Goal: Check status: Check status

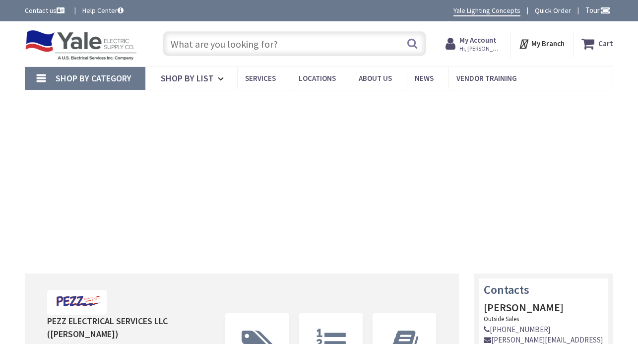
type input "[GEOGRAPHIC_DATA], [GEOGRAPHIC_DATA]"
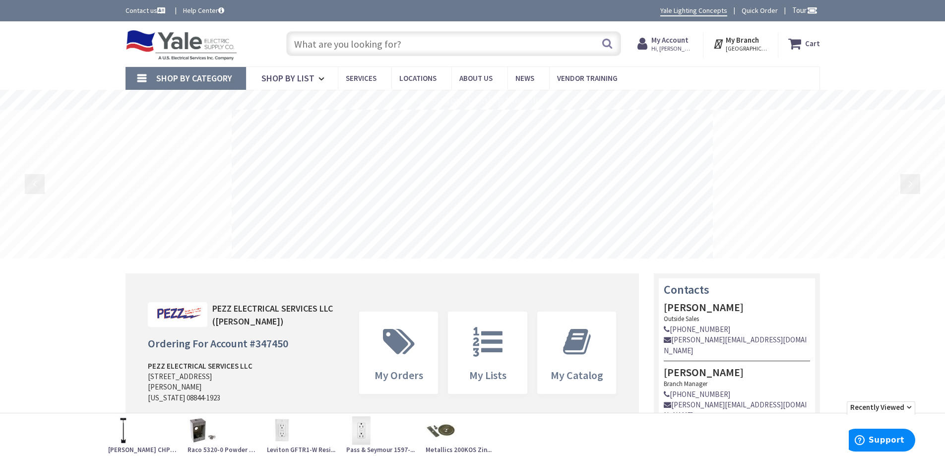
paste input "ipc 4/0-6"
type input "ipc 4/0-6"
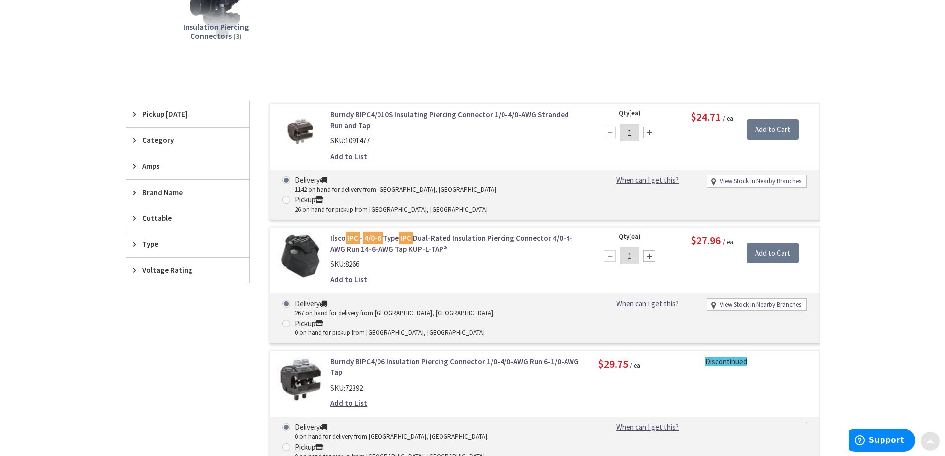
scroll to position [198, 0]
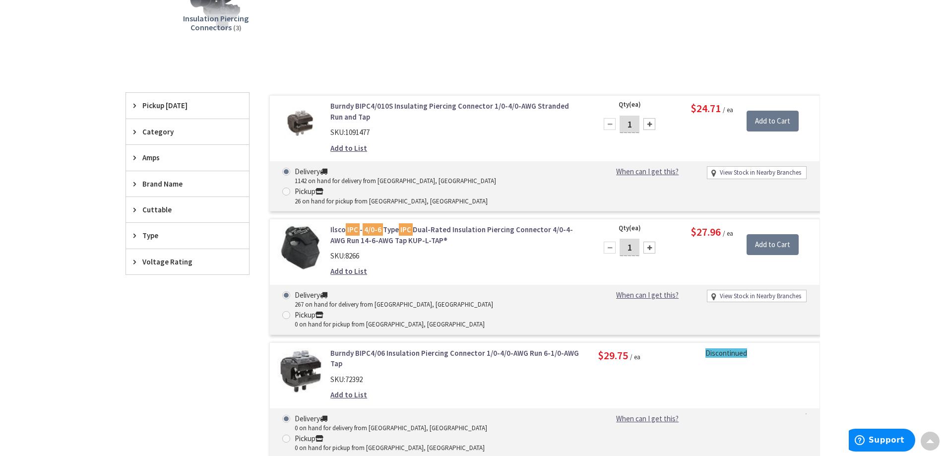
click at [505, 224] on link "Ilsco IPC - 4/0-6 Type IPC Dual-Rated Insulation Piercing Connector 4/0-4-AWG R…" at bounding box center [456, 234] width 252 height 21
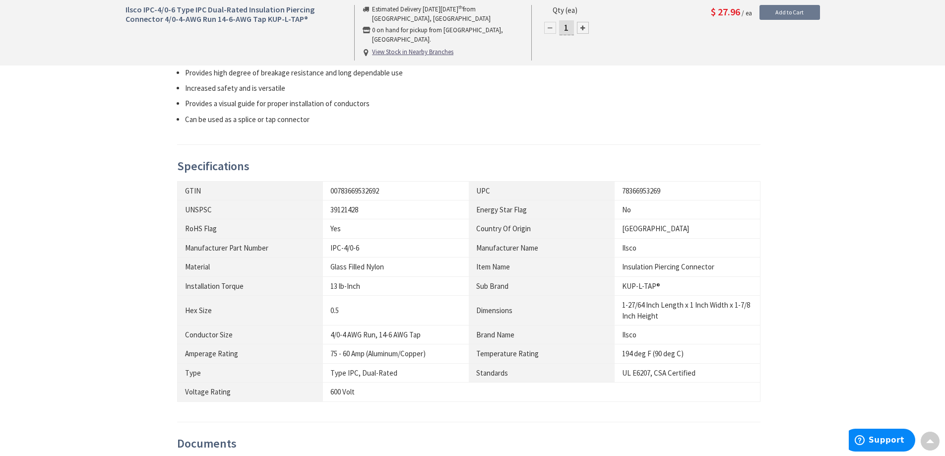
scroll to position [694, 0]
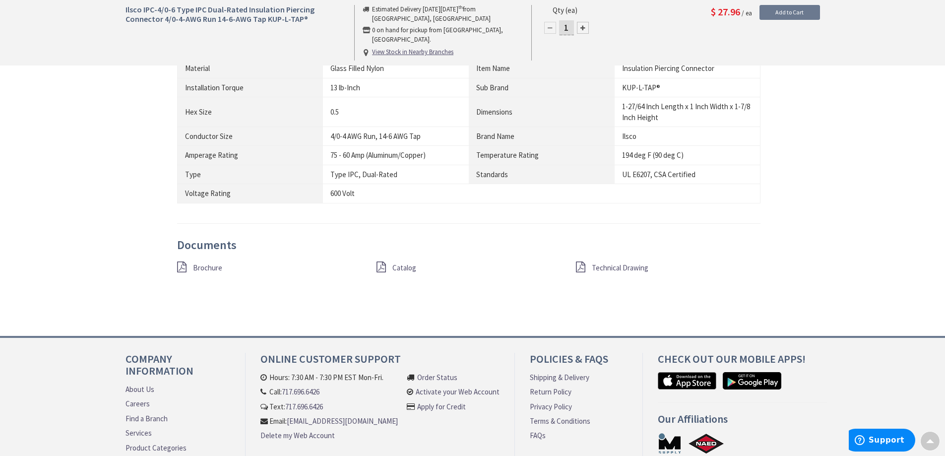
click at [608, 265] on span "Technical Drawing" at bounding box center [620, 267] width 57 height 9
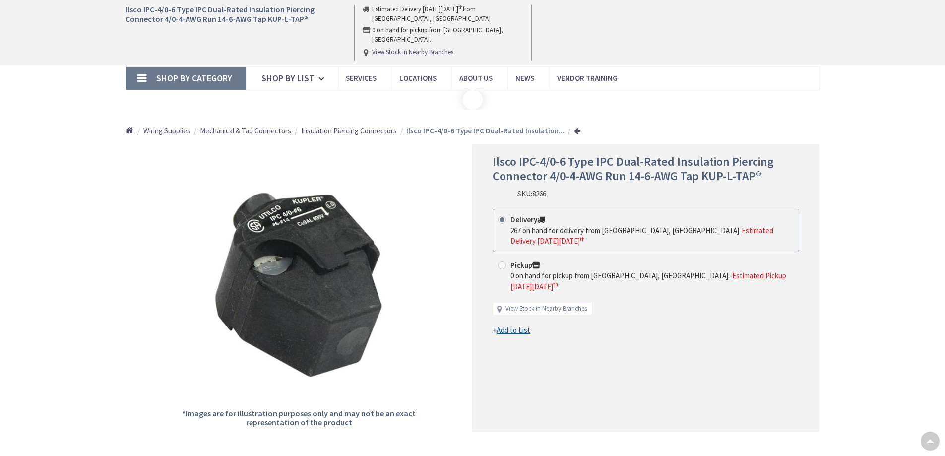
scroll to position [694, 0]
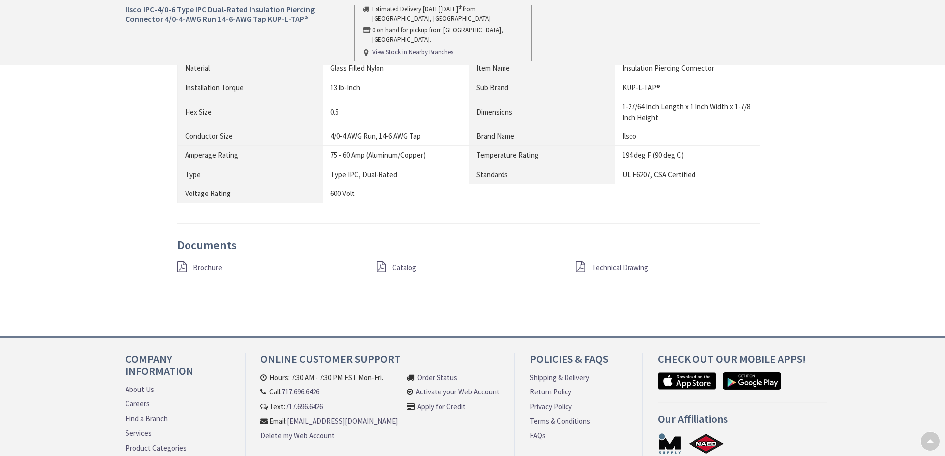
click at [209, 268] on span "Brochure" at bounding box center [207, 267] width 29 height 9
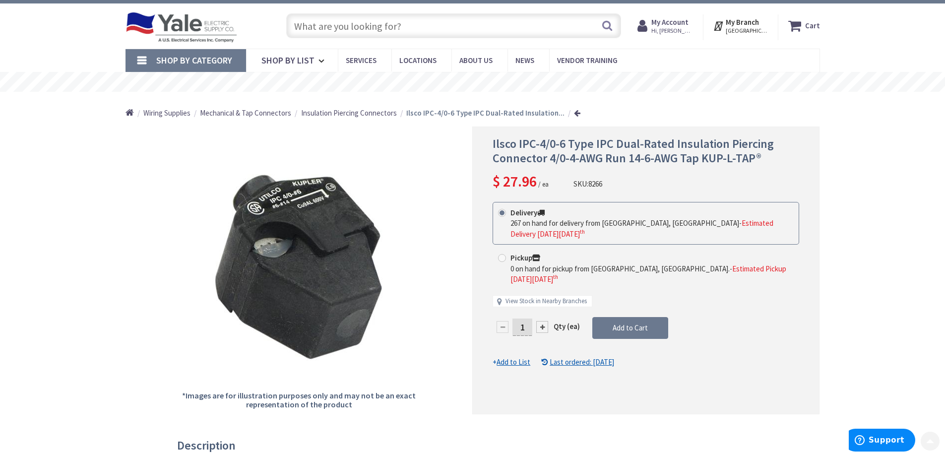
scroll to position [0, 0]
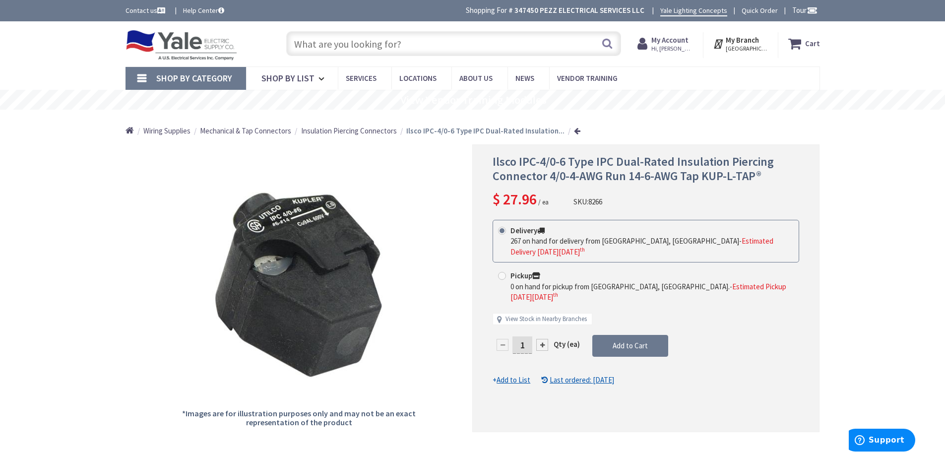
click at [660, 48] on span "Hi, [PERSON_NAME]" at bounding box center [672, 49] width 42 height 8
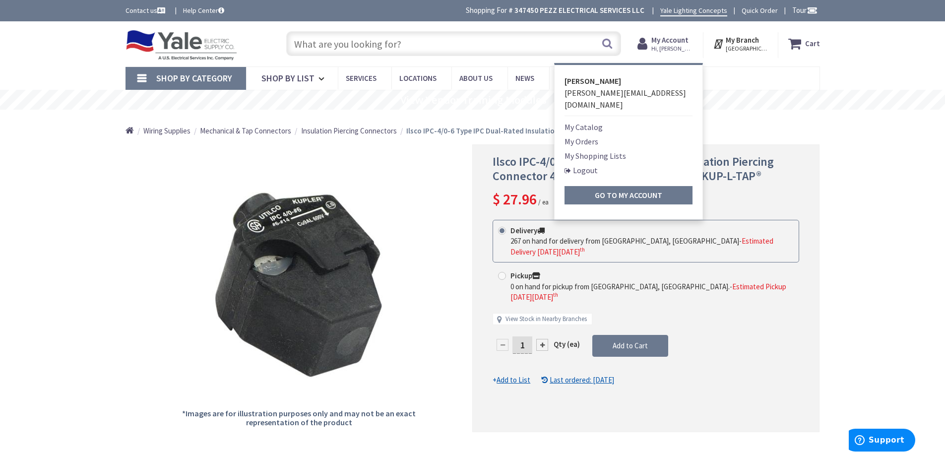
click at [568, 135] on link "My Orders" at bounding box center [581, 141] width 34 height 12
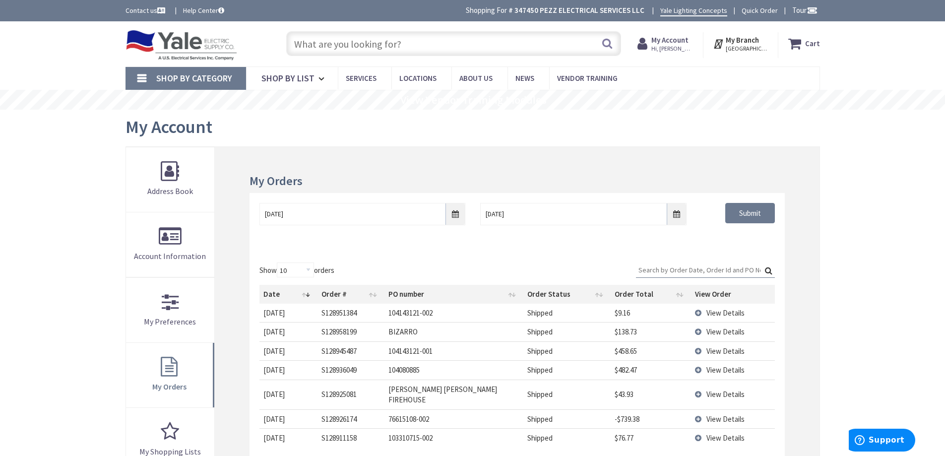
click at [698, 327] on td "View Details" at bounding box center [732, 331] width 83 height 19
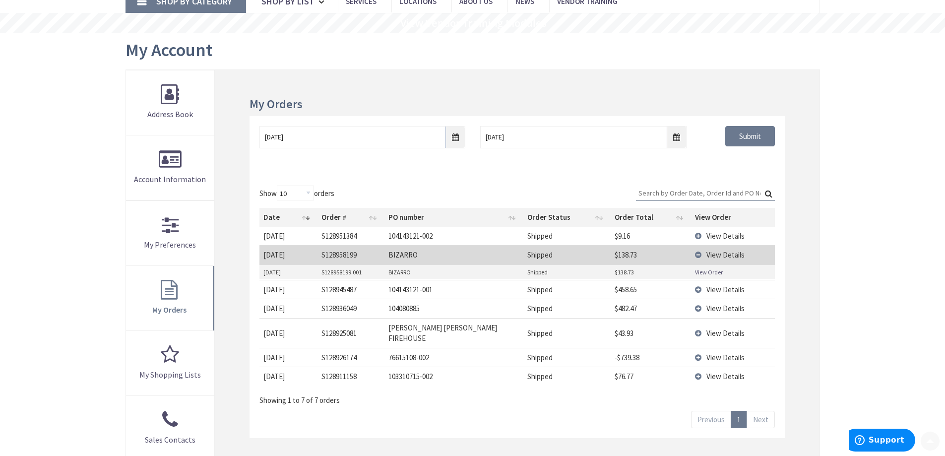
scroll to position [149, 0]
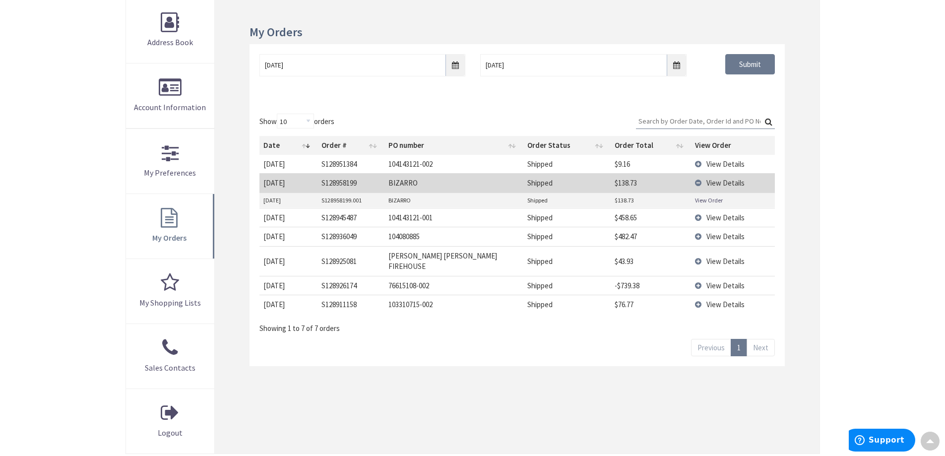
click at [713, 203] on link "View Order" at bounding box center [709, 200] width 28 height 8
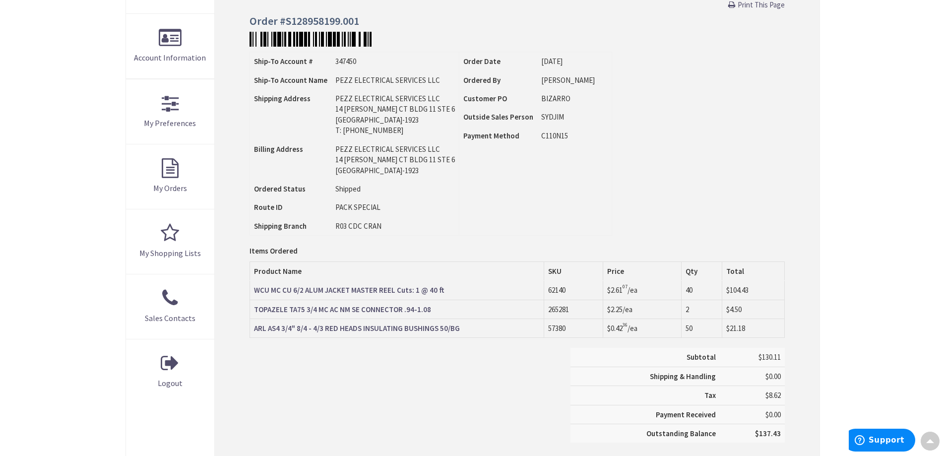
click at [558, 287] on td "62140" at bounding box center [573, 290] width 59 height 19
copy td "62140"
click at [560, 309] on td "265281" at bounding box center [573, 309] width 59 height 19
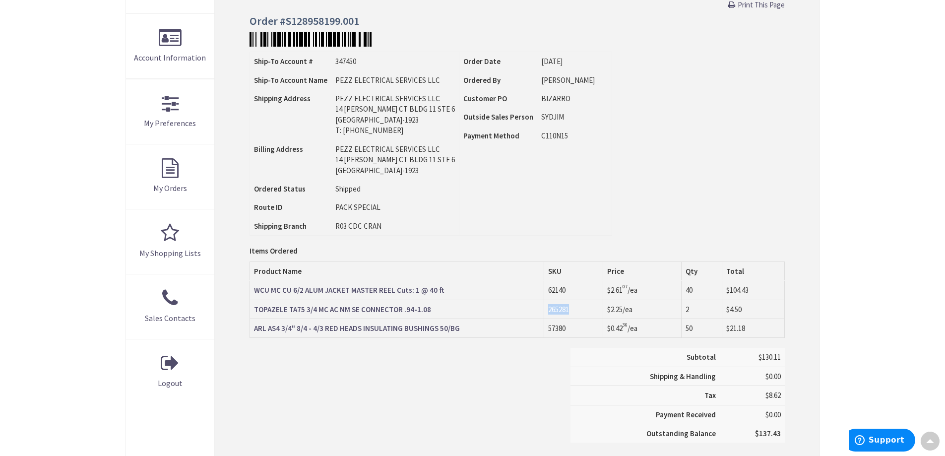
copy td "265281"
click at [559, 330] on td "57380" at bounding box center [573, 327] width 59 height 19
copy td "57380"
drag, startPoint x: 349, startPoint y: 290, endPoint x: 253, endPoint y: 292, distance: 95.3
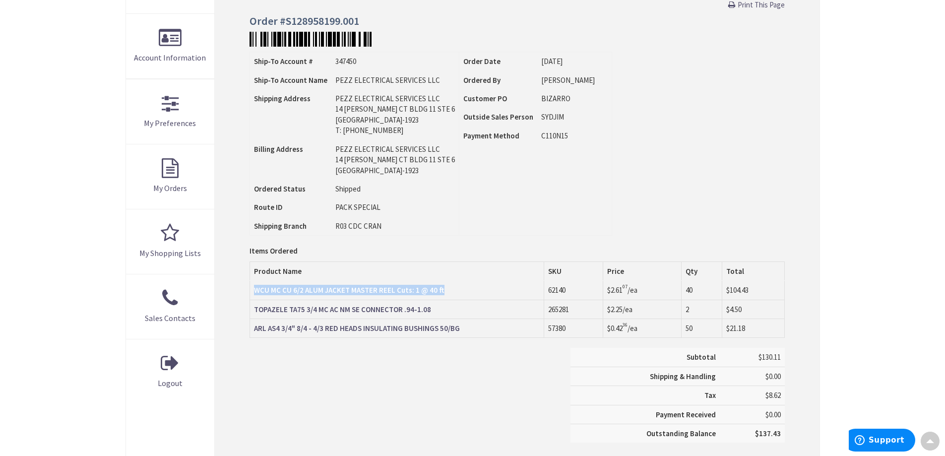
click at [253, 292] on td "WCU MC CU 6/2 ALUM JACKET MASTER REEL Cuts: 1 @ 40 ft" at bounding box center [397, 290] width 294 height 19
copy strong "WCU MC CU 6/2 ALUM JACKET MASTER REEL Cuts: 1 @ 40 ft"
drag, startPoint x: 429, startPoint y: 309, endPoint x: 255, endPoint y: 313, distance: 174.1
click at [255, 313] on td "TOPAZELE TA75 3/4 MC AC NM SE CONNECTOR .94-1.08" at bounding box center [397, 309] width 294 height 19
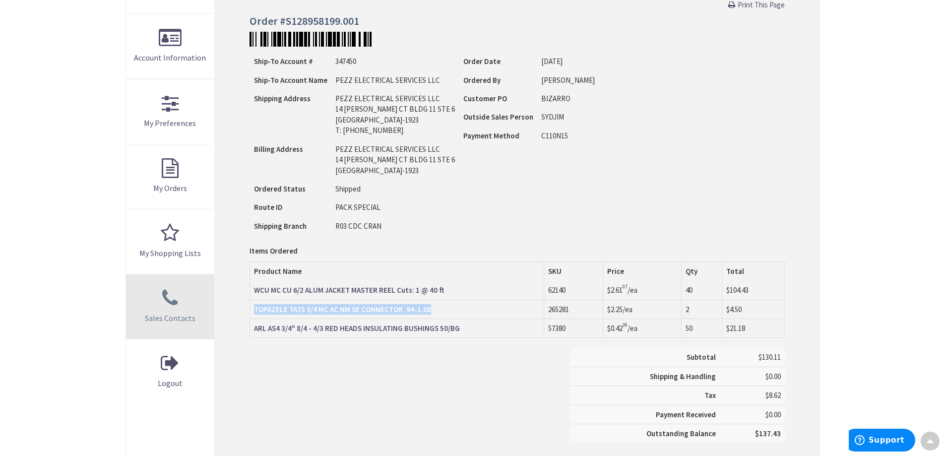
copy strong "TOPAZELE TA75 3/4 MC AC NM SE CONNECTOR .94-1.08"
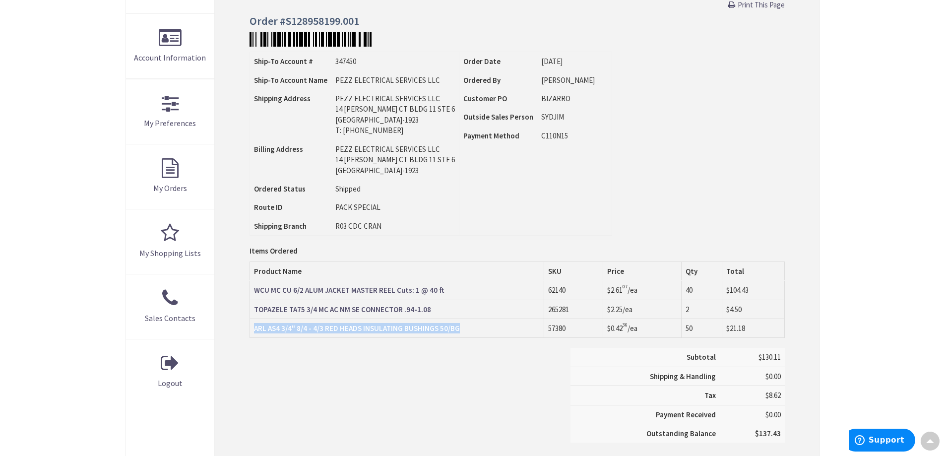
drag, startPoint x: 425, startPoint y: 337, endPoint x: 252, endPoint y: 332, distance: 173.2
click at [252, 332] on td "ARL AS4 3/4" 8/4 - 4/3 RED HEADS INSULATING BUSHINGS 50/BG" at bounding box center [397, 327] width 294 height 19
copy strong "ARL AS4 3/4" 8/4 - 4/3 RED HEADS INSULATING BUSHINGS 50/BG"
click at [621, 291] on span "$2.61 07" at bounding box center [617, 289] width 20 height 9
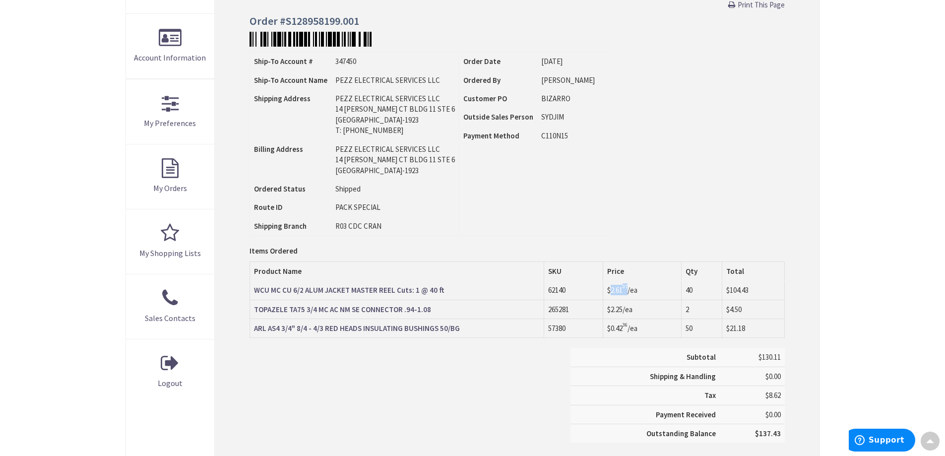
copy span "2.61 07"
click at [617, 309] on span "$2.25" at bounding box center [614, 309] width 15 height 9
drag, startPoint x: 617, startPoint y: 309, endPoint x: 592, endPoint y: 311, distance: 24.8
click at [616, 310] on span "$2.25" at bounding box center [614, 309] width 15 height 9
copy span "2.25"
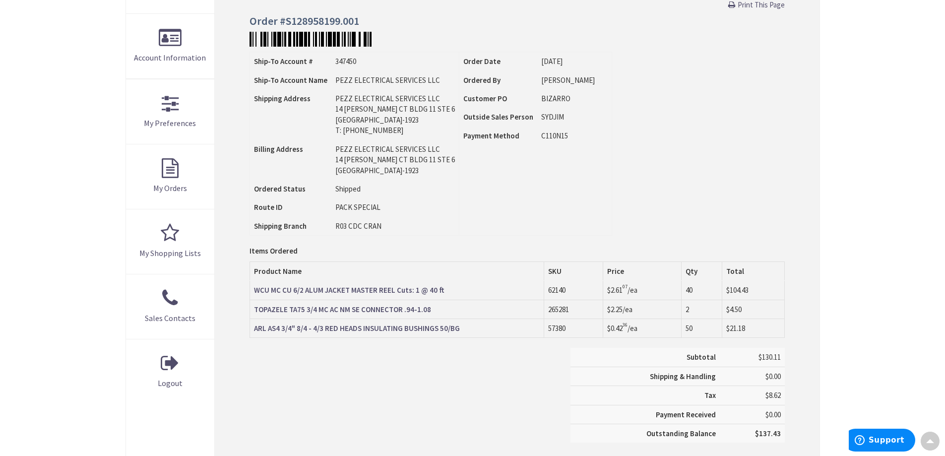
click at [624, 328] on span "$0.42 36" at bounding box center [617, 327] width 20 height 9
copy span "0.42 36"
click at [343, 21] on h4 "Order #S128958199.001" at bounding box center [516, 21] width 535 height 12
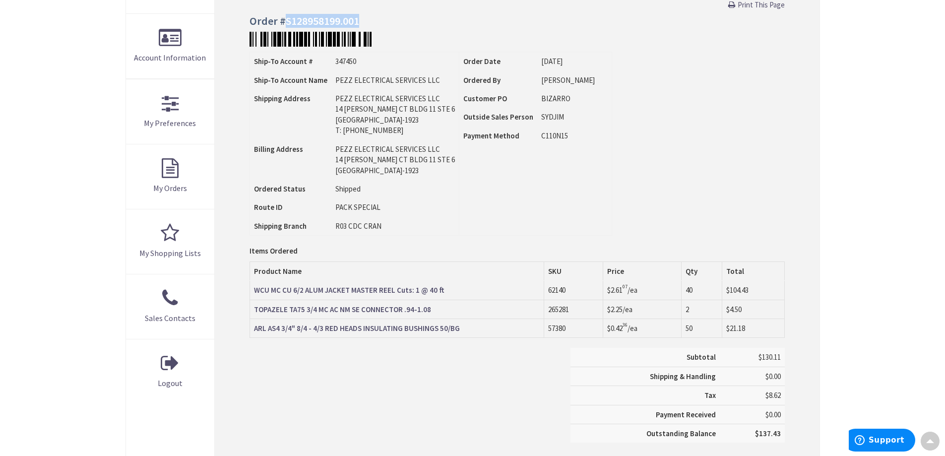
copy h4 "S128958199.001"
